Goal: Transaction & Acquisition: Purchase product/service

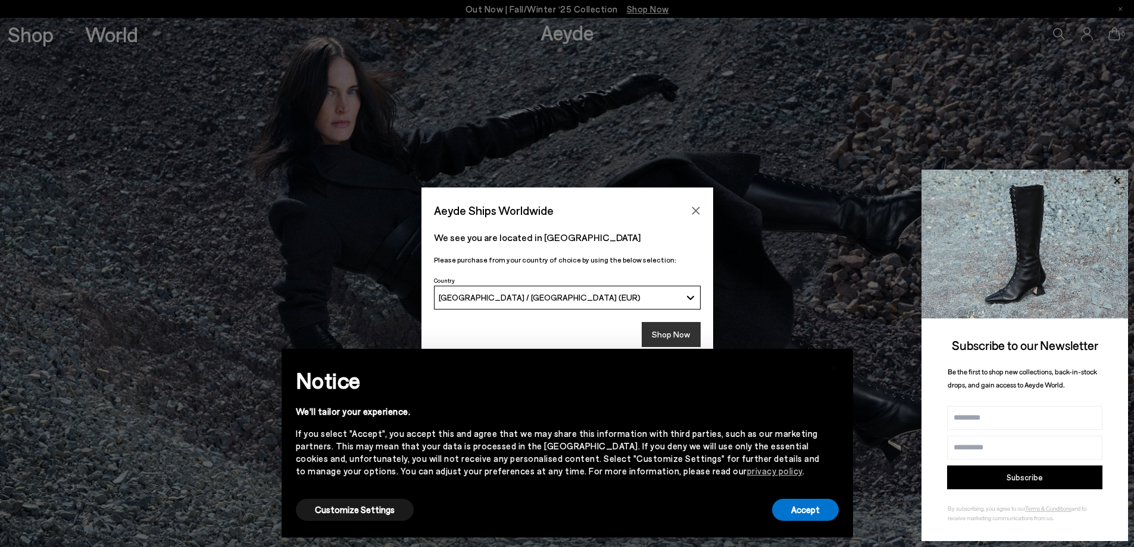
drag, startPoint x: 685, startPoint y: 331, endPoint x: 686, endPoint y: 325, distance: 6.0
click at [685, 331] on button "Shop Now" at bounding box center [671, 334] width 59 height 25
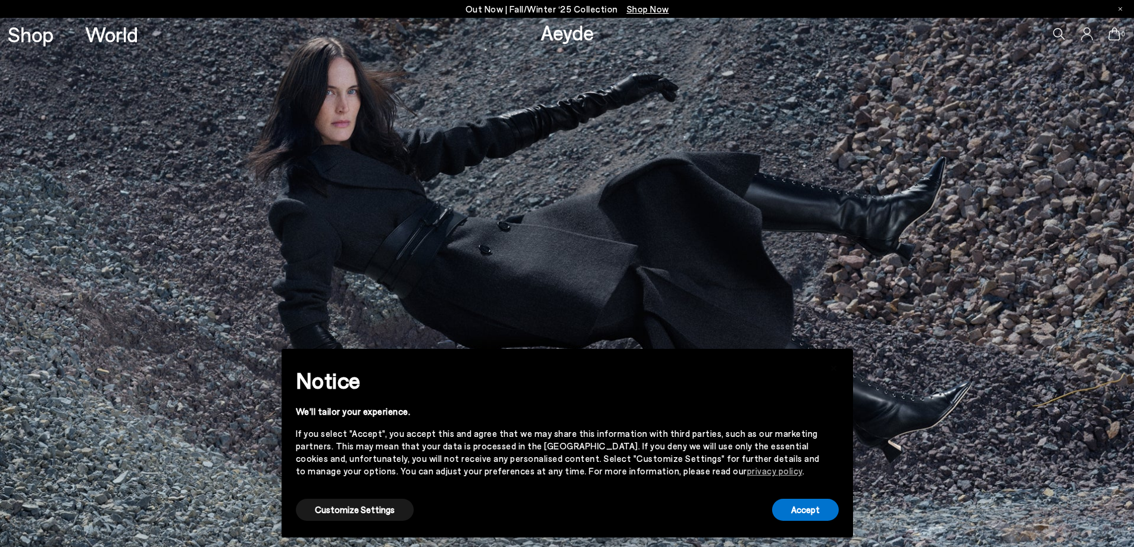
click at [638, 9] on span "Shop Now" at bounding box center [648, 9] width 42 height 11
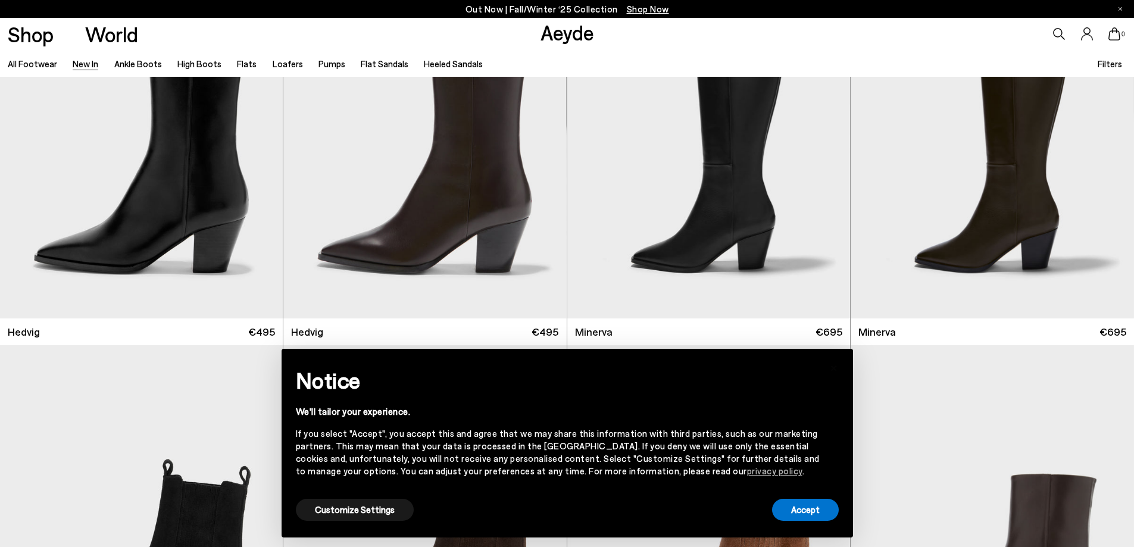
scroll to position [119, 0]
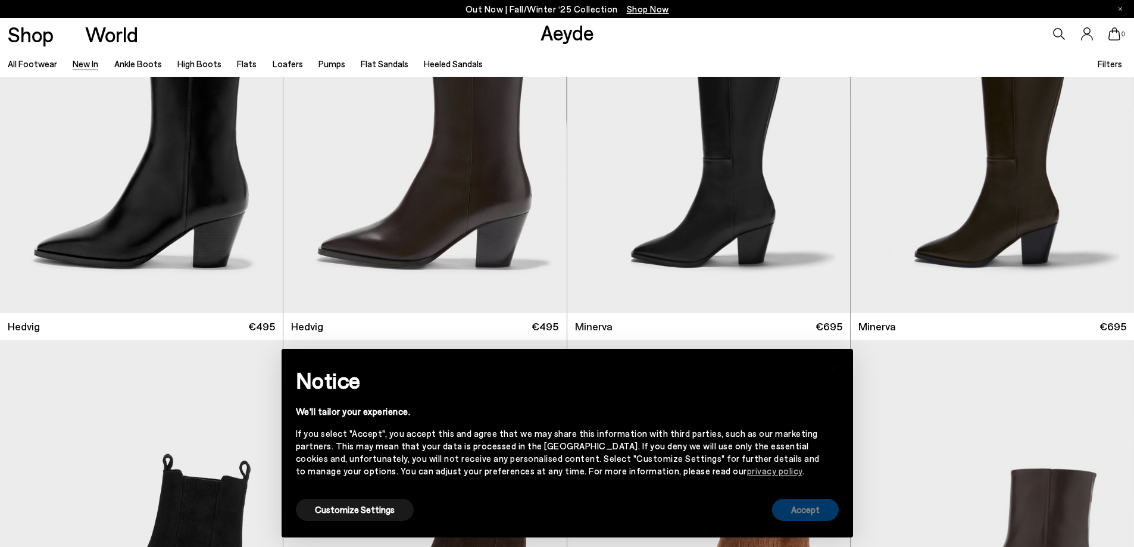
click at [815, 512] on button "Accept" at bounding box center [805, 510] width 67 height 22
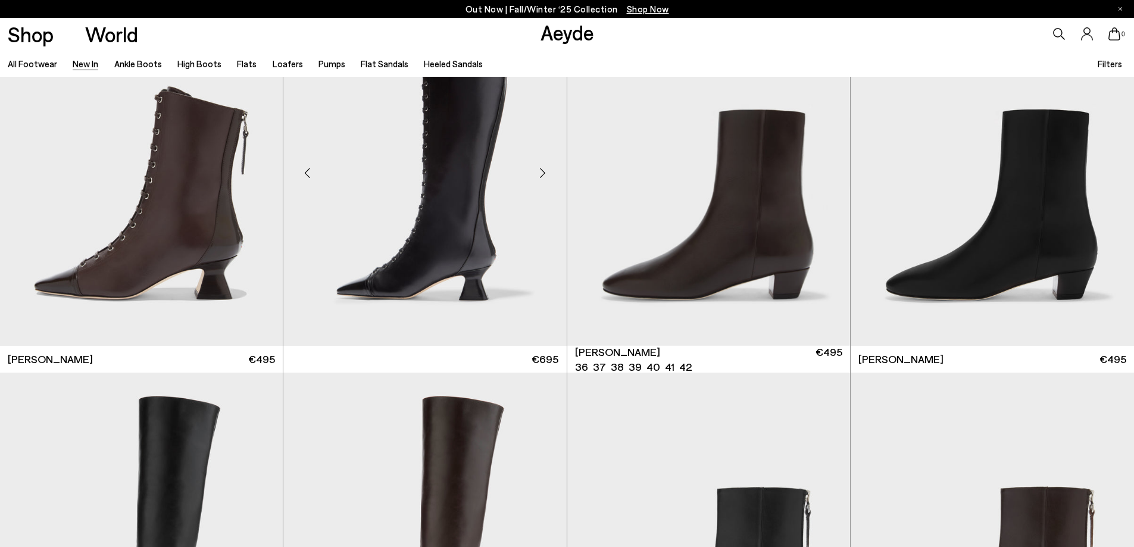
scroll to position [2024, 0]
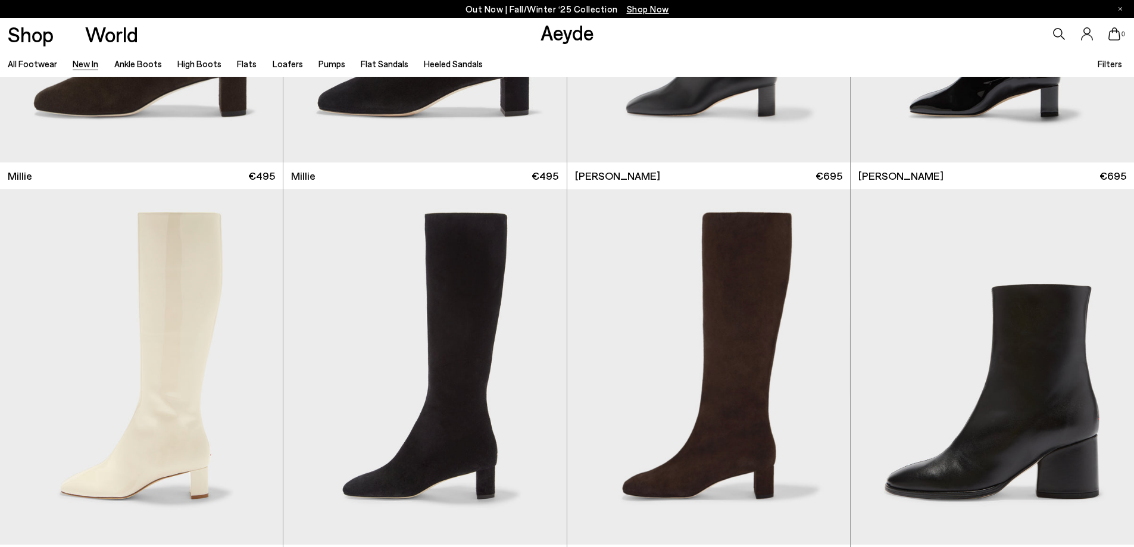
scroll to position [3809, 0]
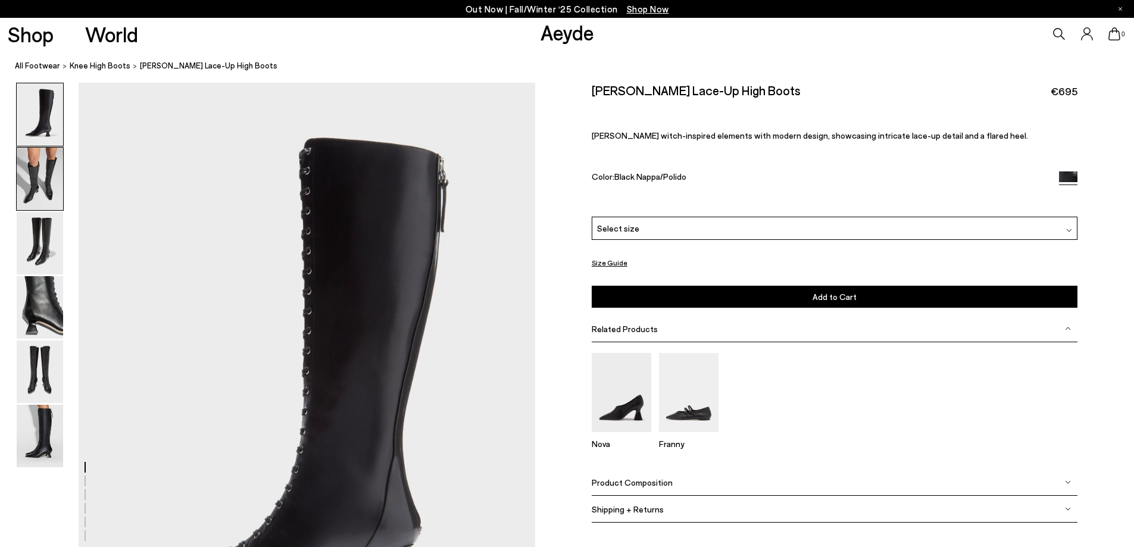
click at [34, 182] on img at bounding box center [40, 179] width 46 height 62
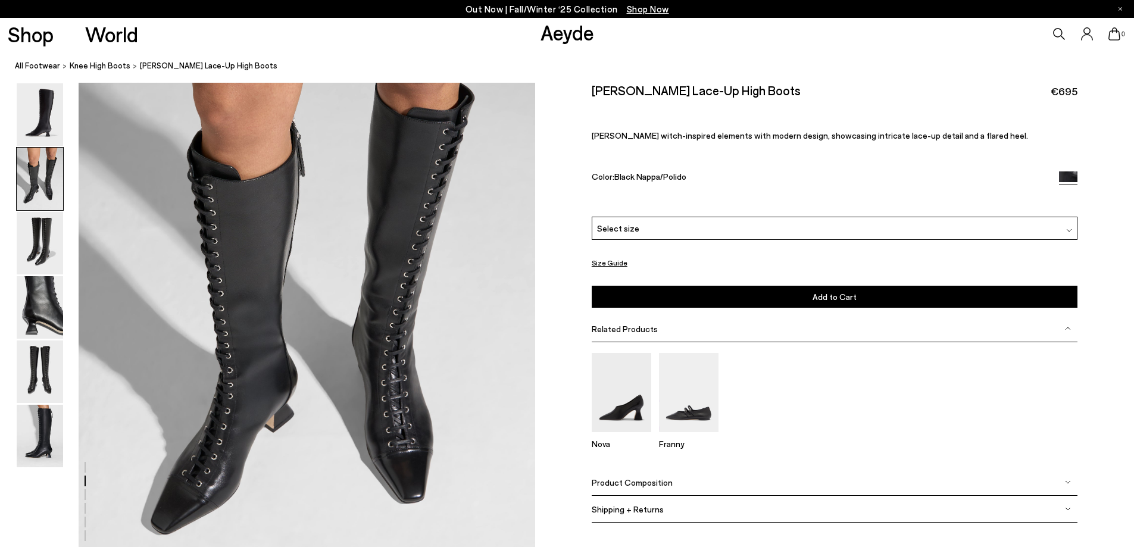
scroll to position [730, 0]
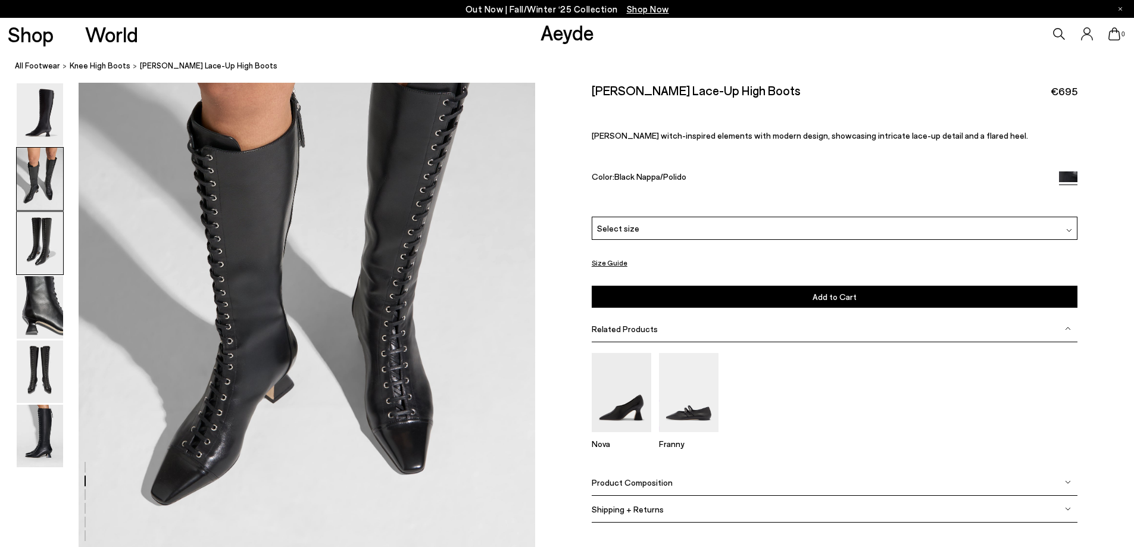
click at [35, 239] on img at bounding box center [40, 243] width 46 height 62
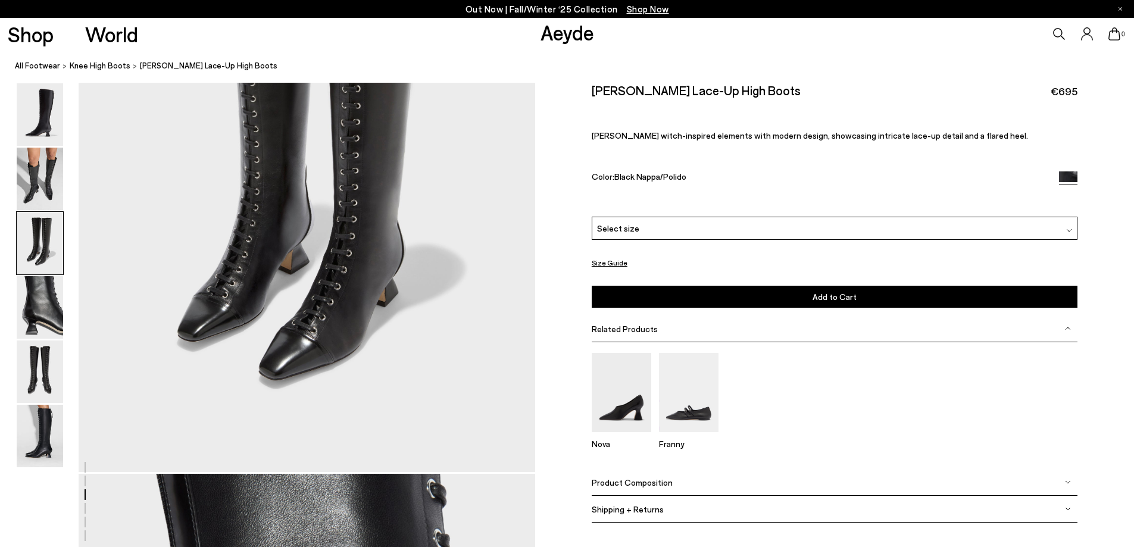
scroll to position [1519, 0]
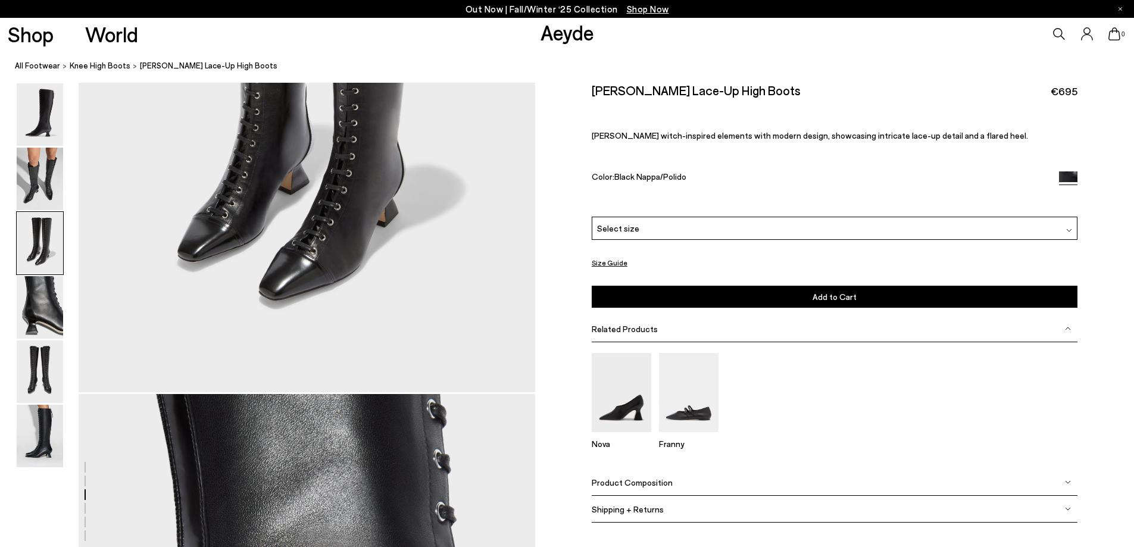
click at [65, 288] on div at bounding box center [267, 393] width 535 height 3659
click at [51, 304] on img at bounding box center [40, 307] width 46 height 62
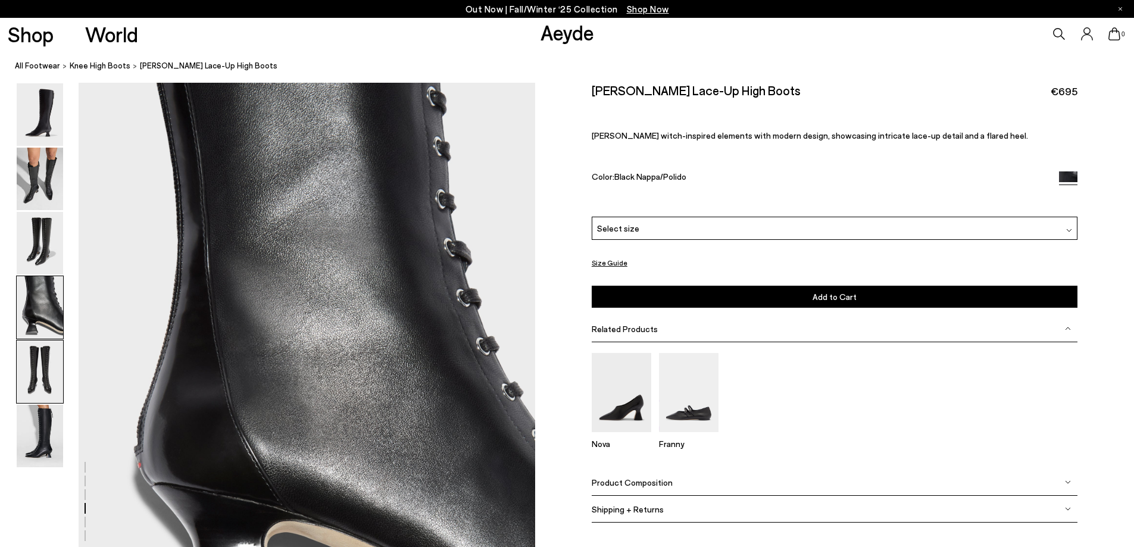
click at [54, 369] on img at bounding box center [40, 371] width 46 height 62
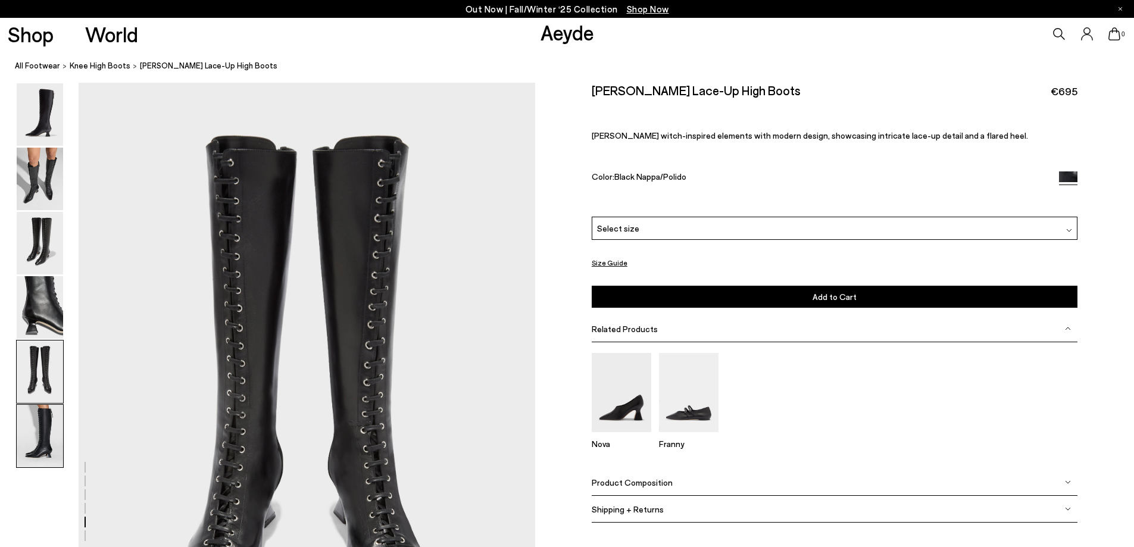
click at [50, 422] on img at bounding box center [40, 436] width 46 height 62
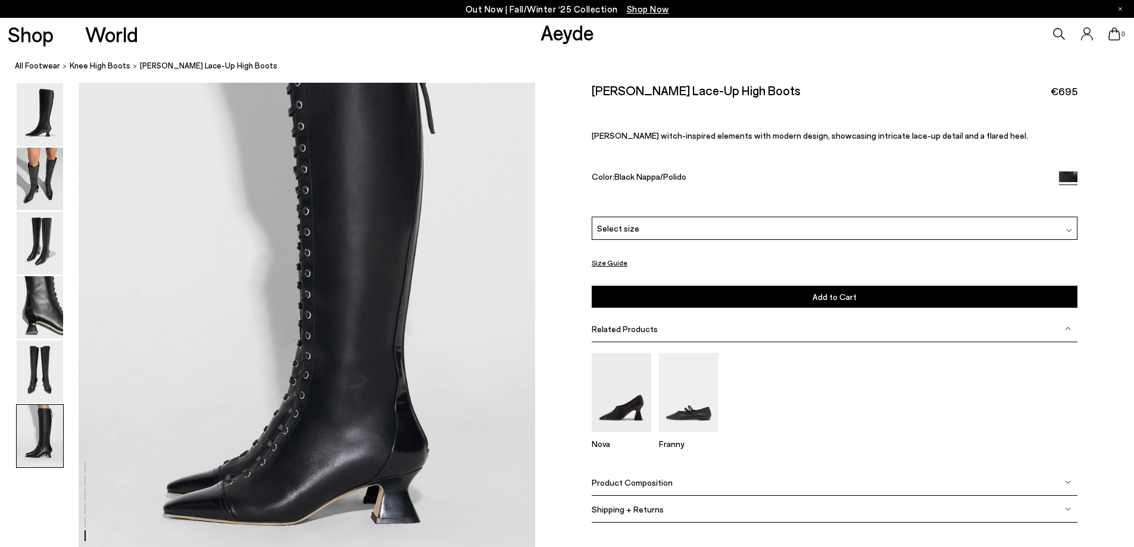
scroll to position [3134, 0]
